Goal: Navigation & Orientation: Find specific page/section

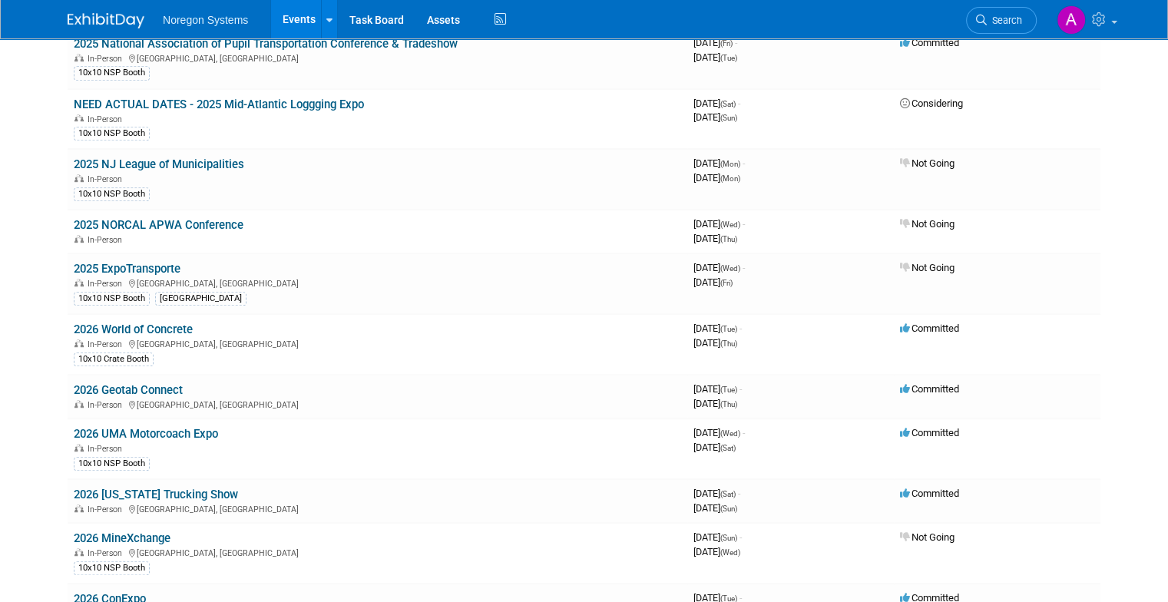
scroll to position [887, 0]
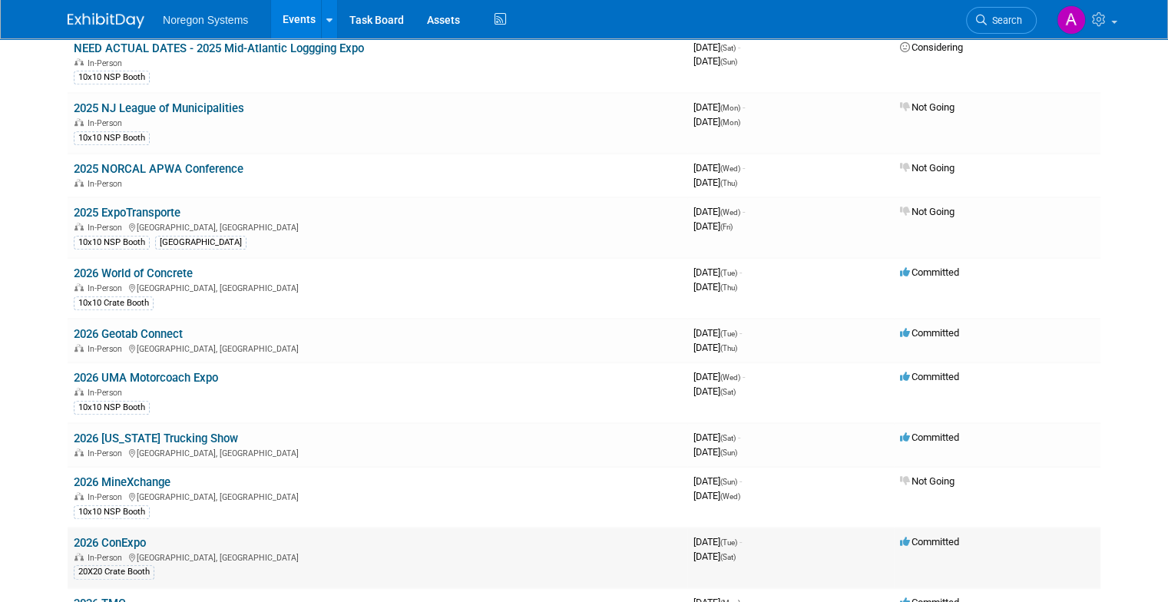
click at [101, 536] on link "2026 ConExpo" at bounding box center [110, 543] width 72 height 14
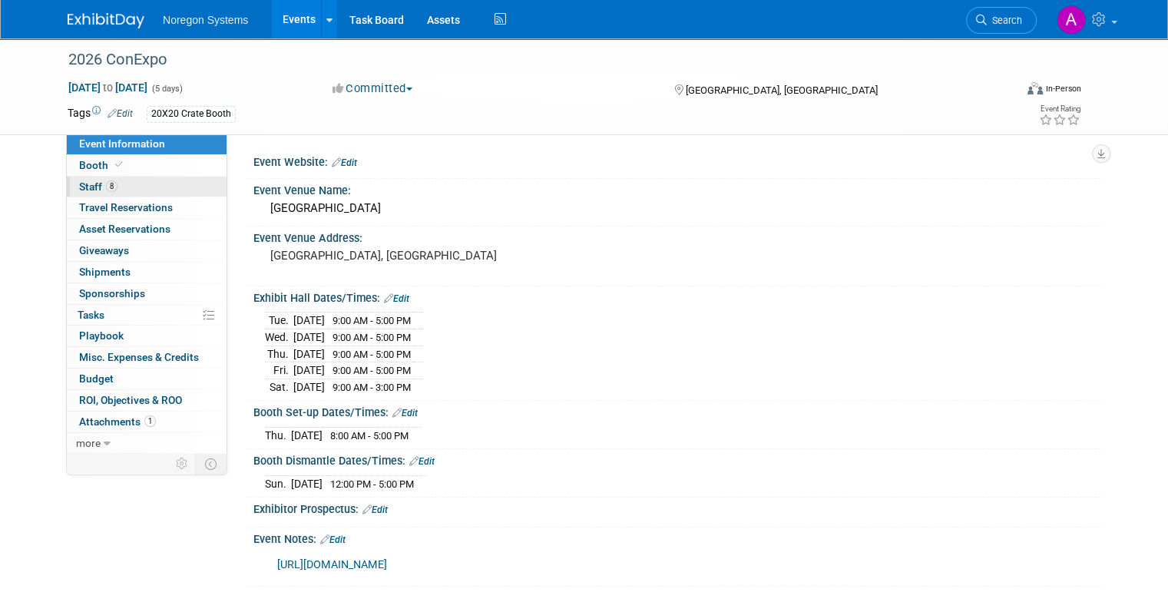
click at [127, 179] on link "8 Staff 8" at bounding box center [147, 187] width 160 height 21
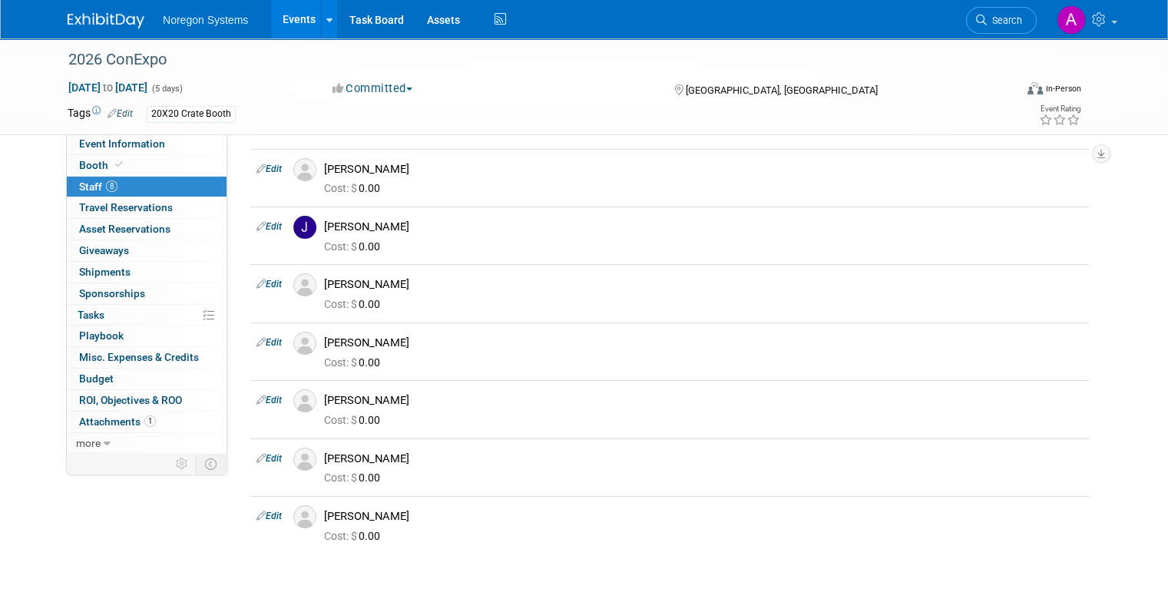
scroll to position [144, 0]
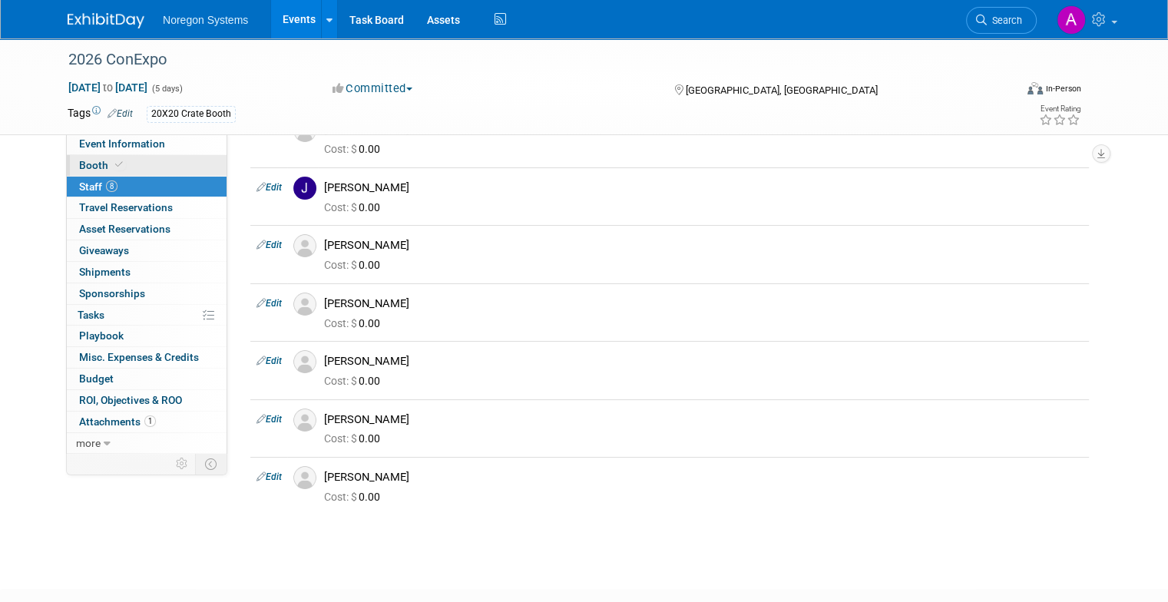
click at [98, 155] on link "Booth" at bounding box center [147, 165] width 160 height 21
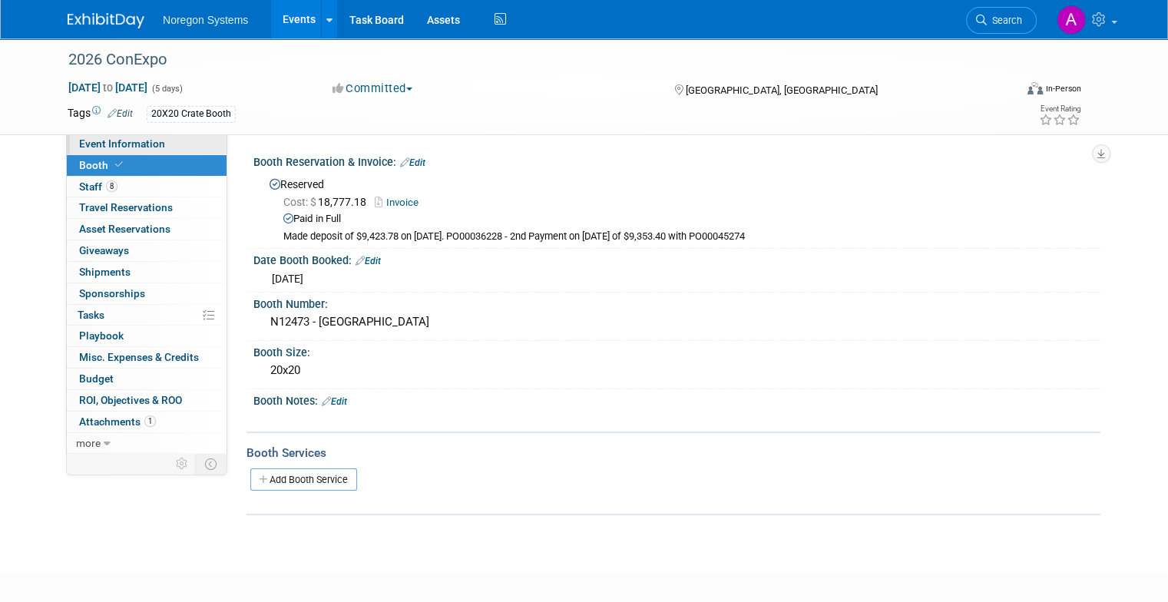
click at [146, 141] on span "Event Information" at bounding box center [122, 143] width 86 height 12
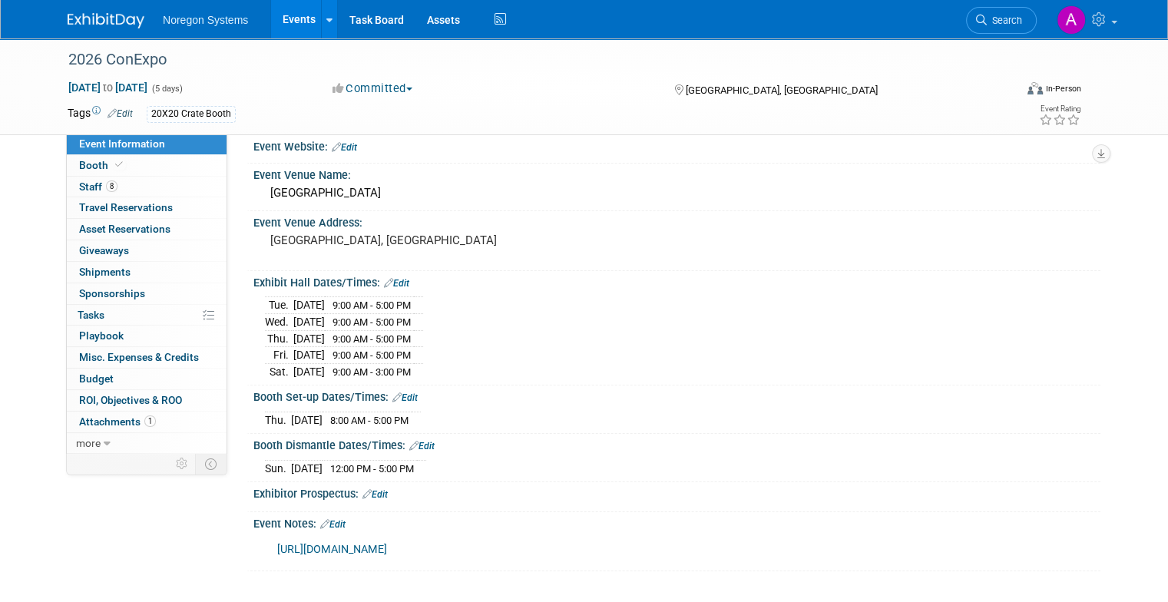
scroll to position [18, 0]
